Goal: Information Seeking & Learning: Learn about a topic

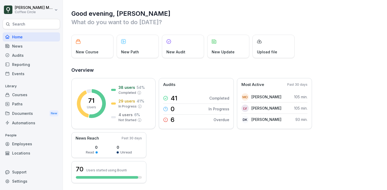
click at [31, 25] on div "Search" at bounding box center [31, 24] width 57 height 10
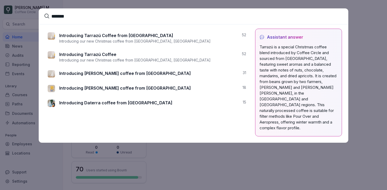
type input "*******"
click at [99, 80] on div "Introducing Maria Rosa coffee from Colombia 31" at bounding box center [147, 74] width 204 height 15
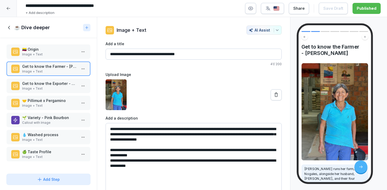
click at [55, 114] on div "🌱 Variety - Pink Bourbon Callout with Image" at bounding box center [48, 120] width 84 height 14
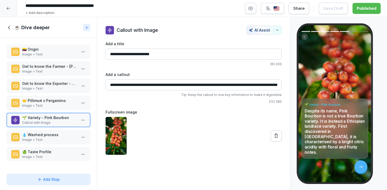
click at [50, 99] on p "🤝 Pillimué x Pergamino" at bounding box center [49, 101] width 55 height 6
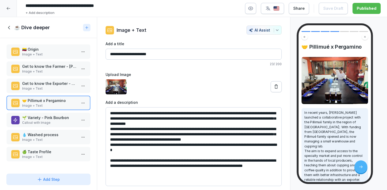
click at [53, 82] on p "Get to know the Exporter - Pergamino" at bounding box center [49, 84] width 55 height 6
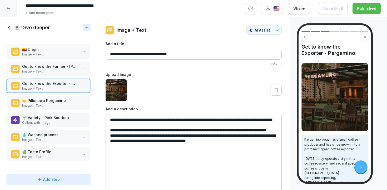
click at [57, 66] on p "Get to know the Farmer - Maria Rosa Oidor" at bounding box center [49, 67] width 55 height 6
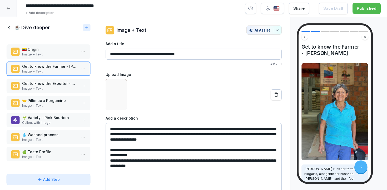
click at [55, 45] on div "🇨🇴 Origin Image + Text" at bounding box center [48, 52] width 84 height 14
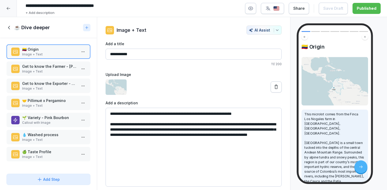
click at [56, 66] on p "Get to know the Farmer - Maria Rosa Oidor" at bounding box center [49, 67] width 55 height 6
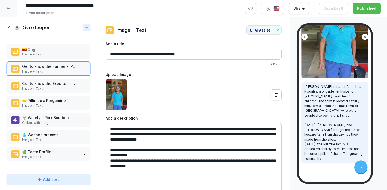
scroll to position [124, 0]
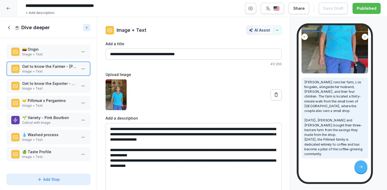
click at [12, 28] on icon at bounding box center [9, 28] width 6 height 6
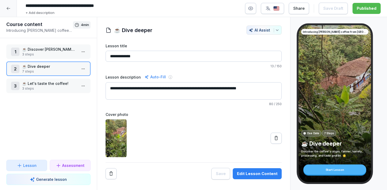
click at [32, 50] on p "☕ Discover Maria Rosa Coffee Explorer Edition" at bounding box center [49, 50] width 55 height 6
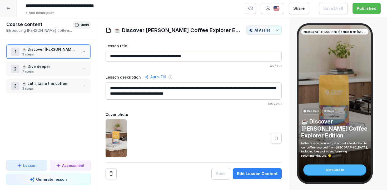
click at [31, 64] on p "☕ Dive deeper" at bounding box center [49, 67] width 55 height 6
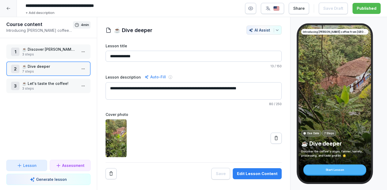
click at [35, 76] on div "2 ☕ Dive deeper 7 steps" at bounding box center [48, 69] width 84 height 14
click at [35, 73] on p "7 steps" at bounding box center [49, 71] width 55 height 5
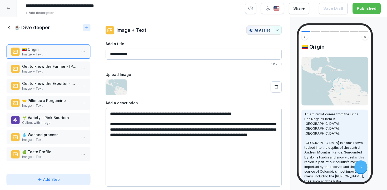
click at [26, 67] on p "Get to know the Farmer - Maria Rosa Oidor" at bounding box center [49, 67] width 55 height 6
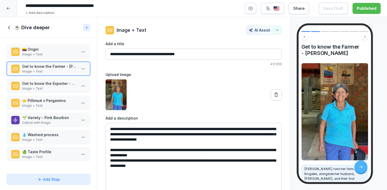
click at [42, 85] on p "Get to know the Exporter - Pergamino" at bounding box center [49, 84] width 55 height 6
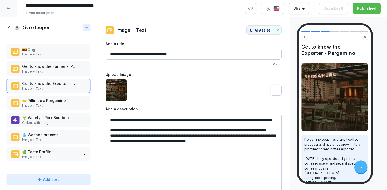
click at [11, 10] on div at bounding box center [8, 8] width 17 height 17
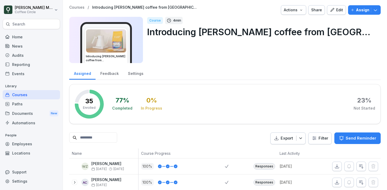
click at [19, 25] on p "Search" at bounding box center [18, 24] width 13 height 5
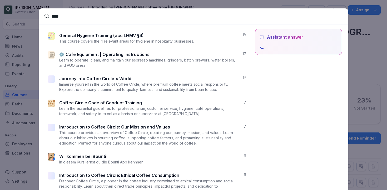
type input "*****"
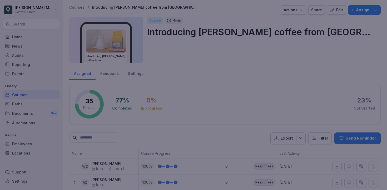
click at [16, 34] on div at bounding box center [193, 95] width 387 height 190
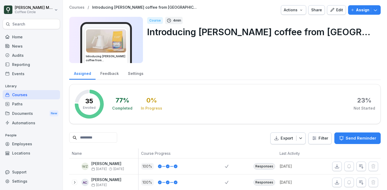
click at [18, 36] on div "Home" at bounding box center [31, 36] width 57 height 9
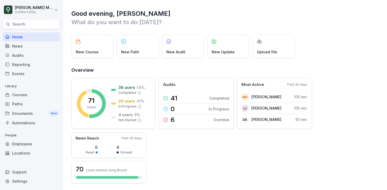
click at [33, 96] on div "Courses" at bounding box center [31, 94] width 57 height 9
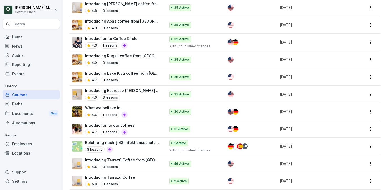
scroll to position [803, 0]
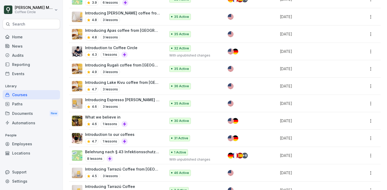
click at [147, 104] on div "4.6 3 lessons" at bounding box center [122, 107] width 75 height 6
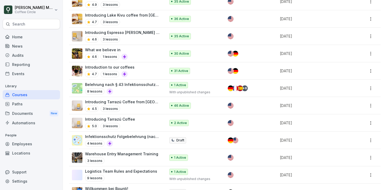
scroll to position [870, 0]
